Goal: Information Seeking & Learning: Find specific page/section

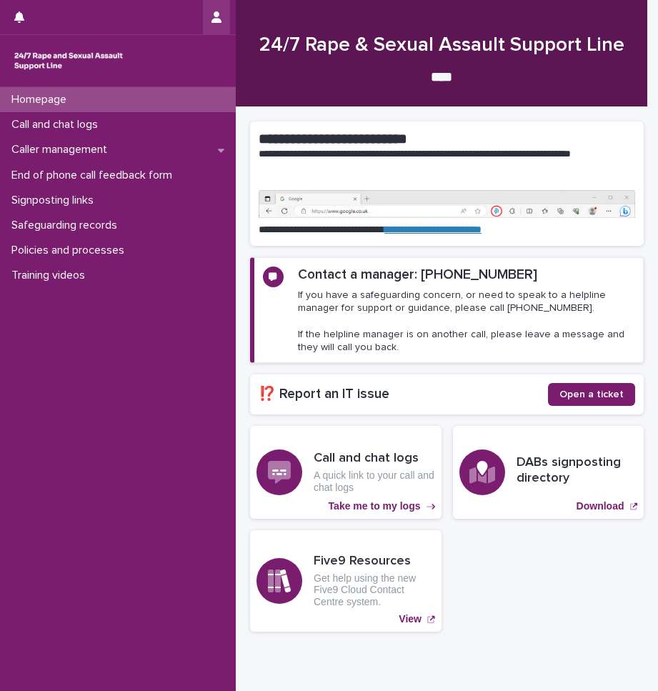
click at [216, 19] on icon "button" at bounding box center [217, 16] width 10 height 11
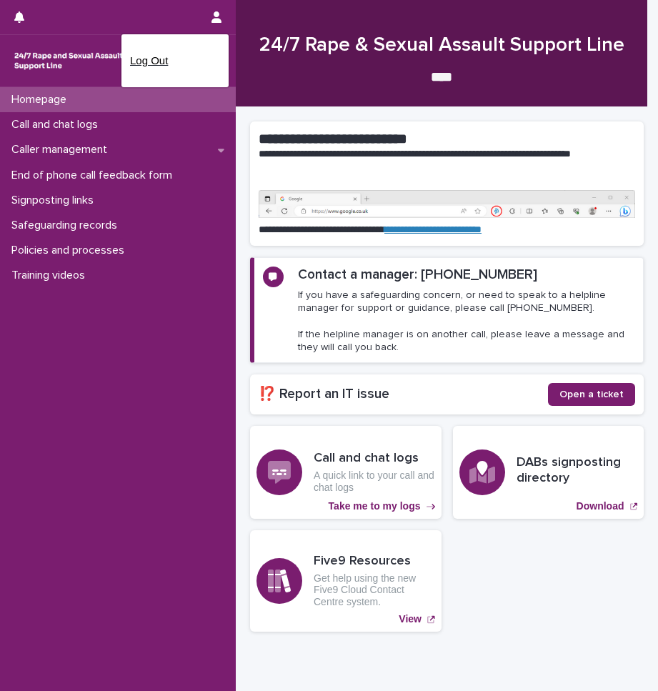
click at [149, 62] on p "Log Out" at bounding box center [175, 61] width 90 height 24
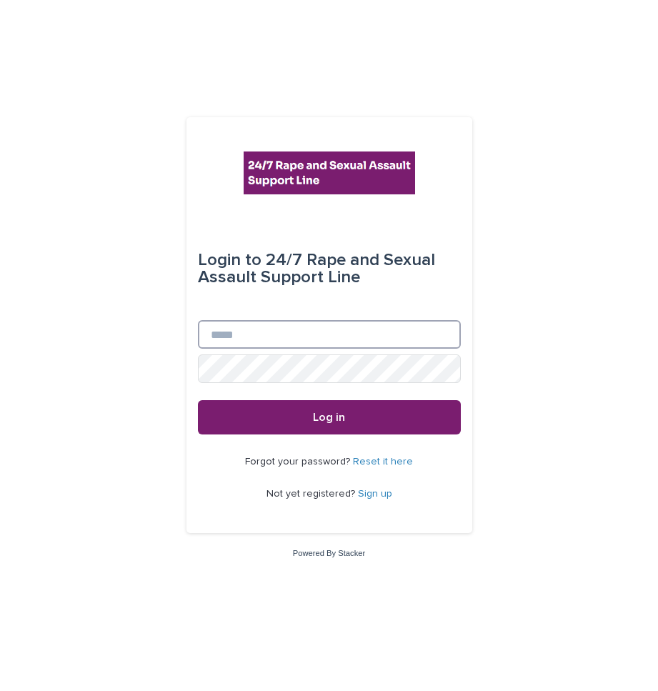
type input "**********"
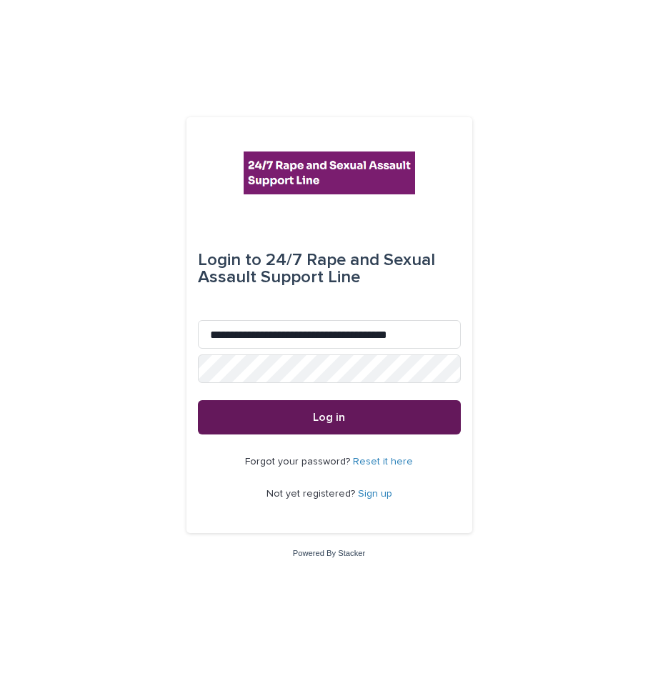
click at [338, 424] on button "Log in" at bounding box center [329, 417] width 263 height 34
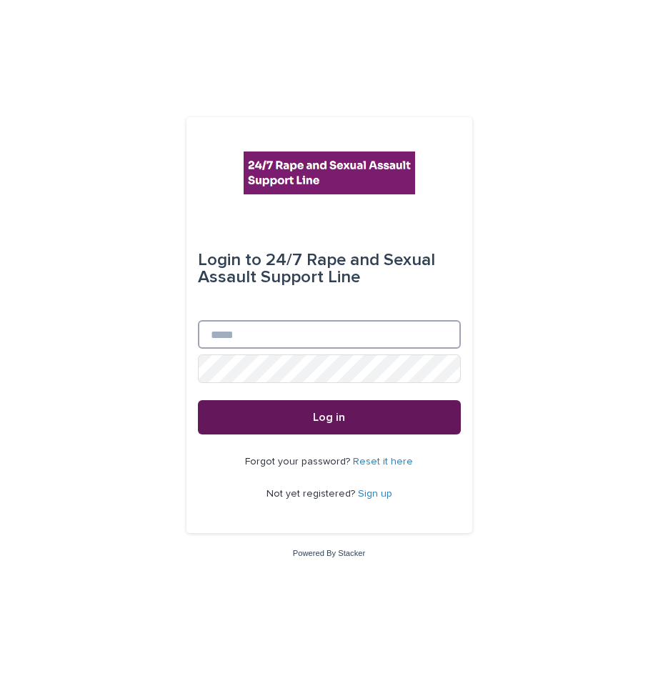
type input "**********"
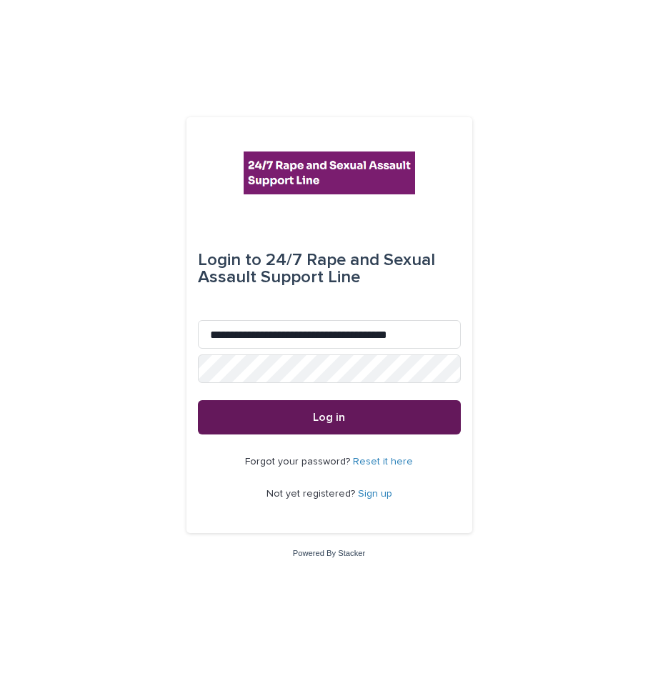
click at [303, 410] on button "Log in" at bounding box center [329, 417] width 263 height 34
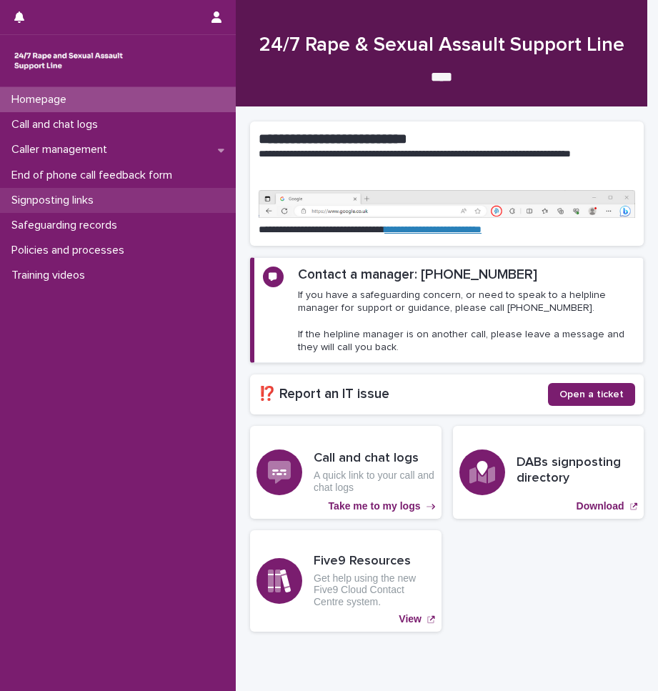
click at [36, 209] on div "Signposting links" at bounding box center [118, 200] width 236 height 25
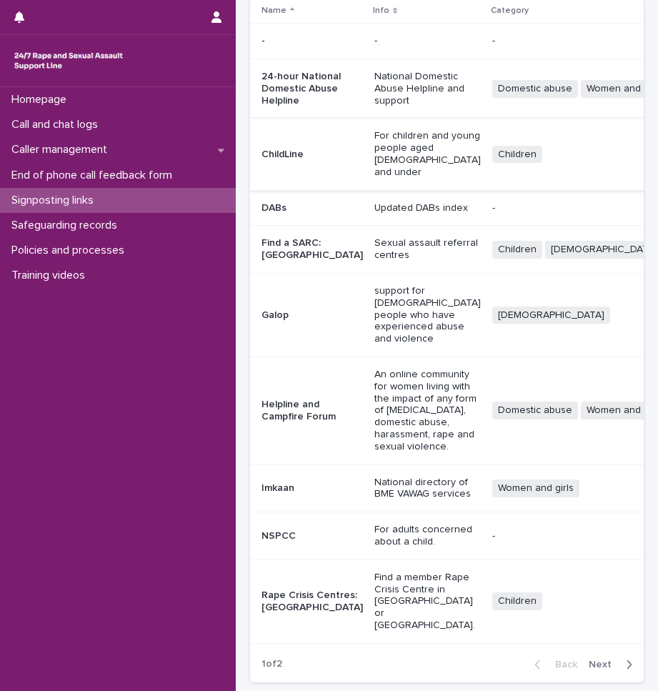
scroll to position [143, 0]
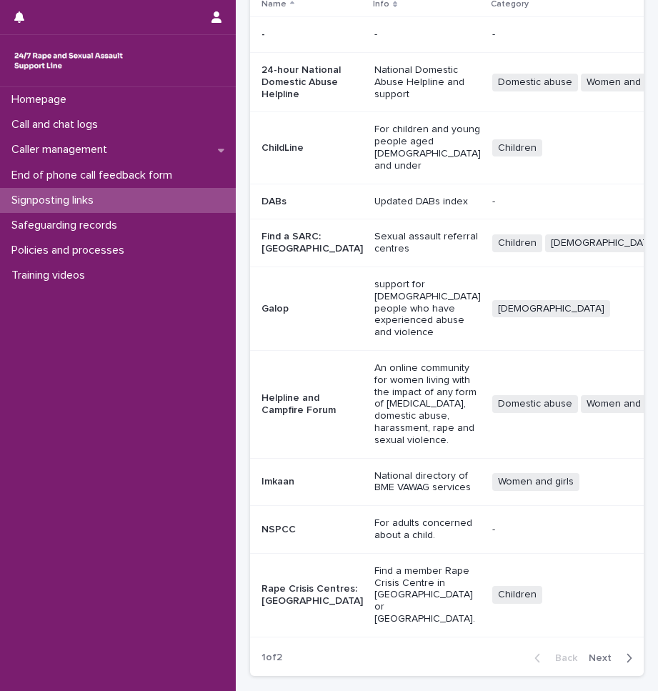
click at [280, 255] on p "Find a SARC: England" at bounding box center [312, 243] width 101 height 24
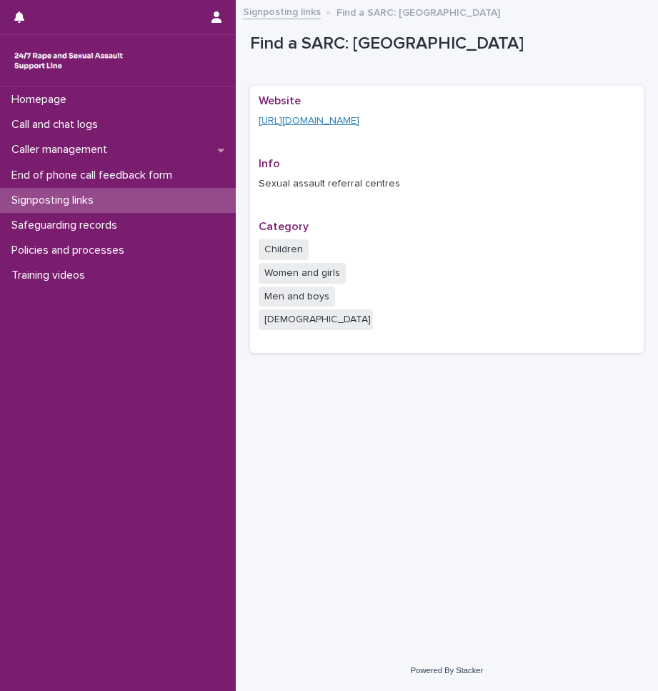
click at [346, 117] on link "https://www.nhs.uk/service-search/sexual-health-services/find-a-rape-and-sexual…" at bounding box center [309, 121] width 101 height 10
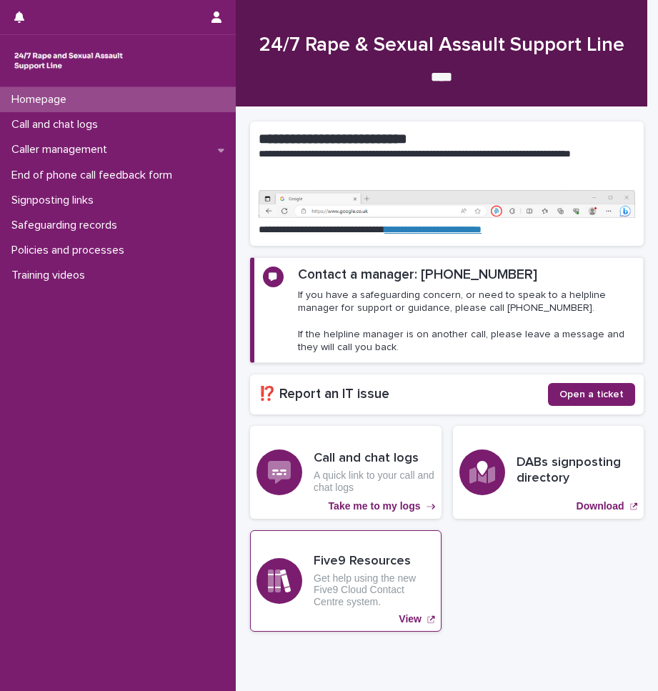
click at [402, 620] on p "View" at bounding box center [410, 619] width 23 height 12
